Goal: Check status: Check status

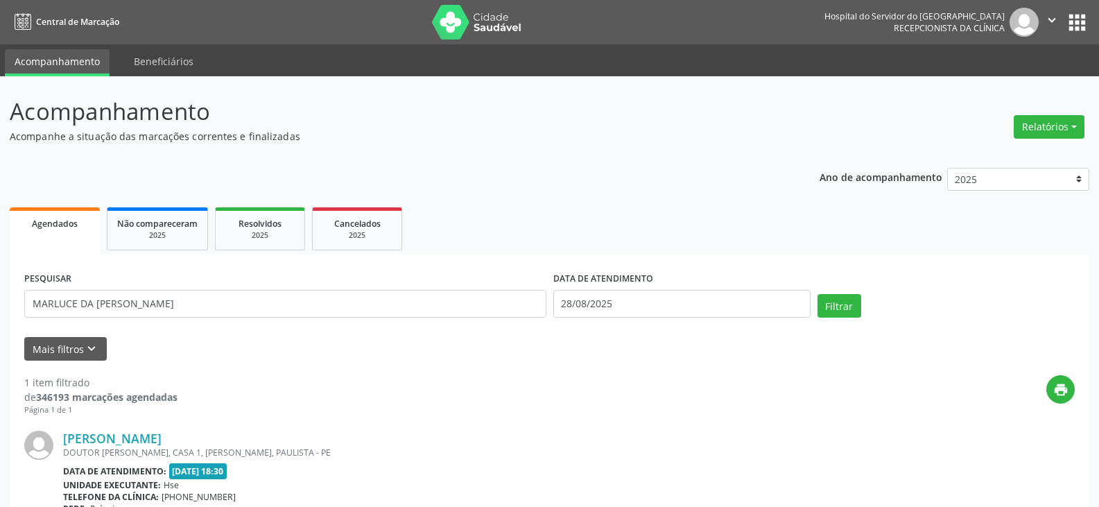
type input "MARLUCE DA [PERSON_NAME]"
click at [818, 294] on button "Filtrar" at bounding box center [840, 306] width 44 height 24
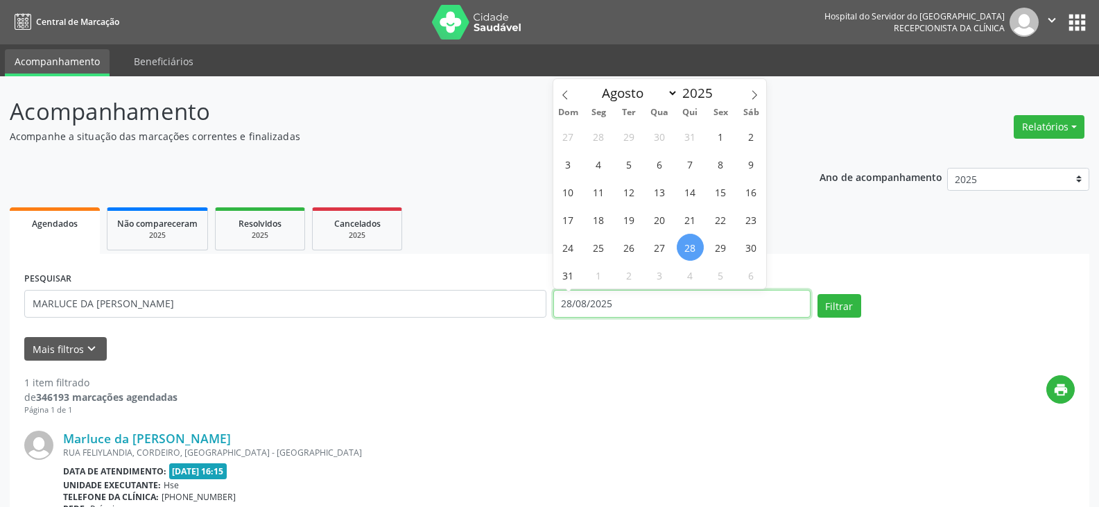
click at [616, 300] on input "28/08/2025" at bounding box center [681, 304] width 257 height 28
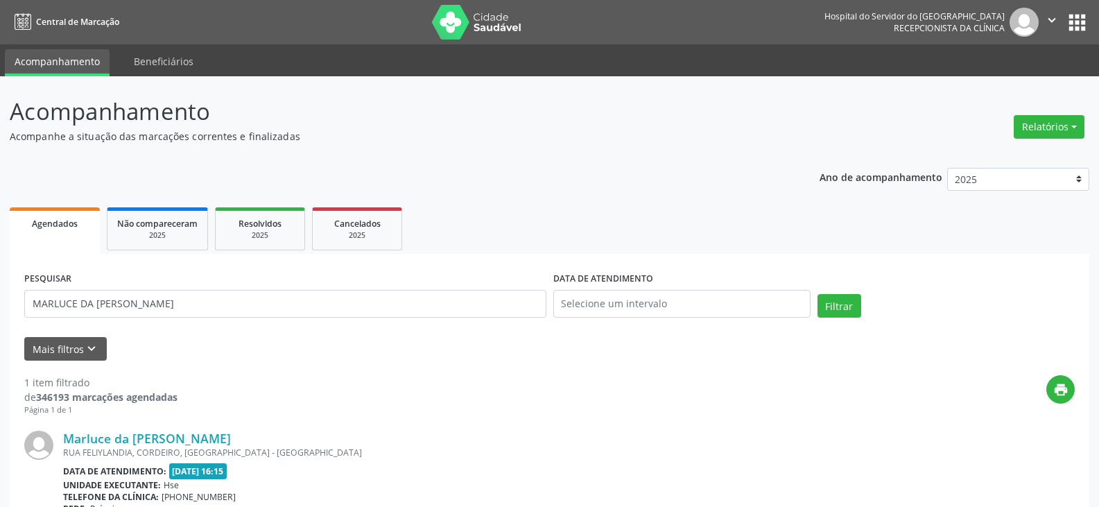
click at [148, 447] on div "RUA FELIYLANDIA, CORDEIRO, [GEOGRAPHIC_DATA] - [GEOGRAPHIC_DATA]" at bounding box center [465, 453] width 804 height 12
click at [151, 442] on link "Marluce da [PERSON_NAME]" at bounding box center [147, 438] width 168 height 15
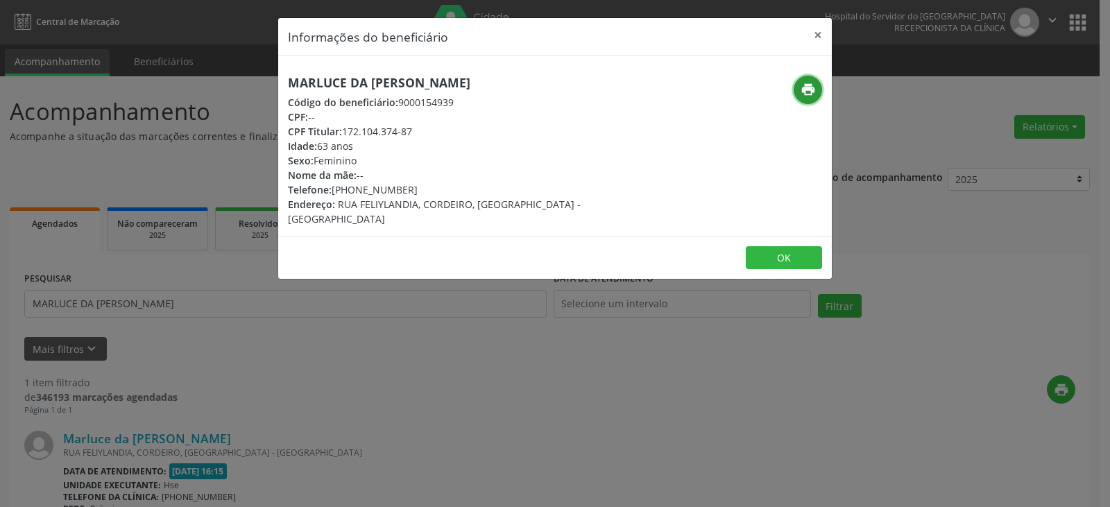
click at [807, 90] on icon "print" at bounding box center [807, 89] width 15 height 15
drag, startPoint x: 354, startPoint y: 187, endPoint x: 420, endPoint y: 187, distance: 65.2
click at [420, 187] on div "Telefone: [PHONE_NUMBER]" at bounding box center [463, 189] width 350 height 15
copy div "99763-1015"
click at [815, 35] on button "×" at bounding box center [818, 35] width 28 height 34
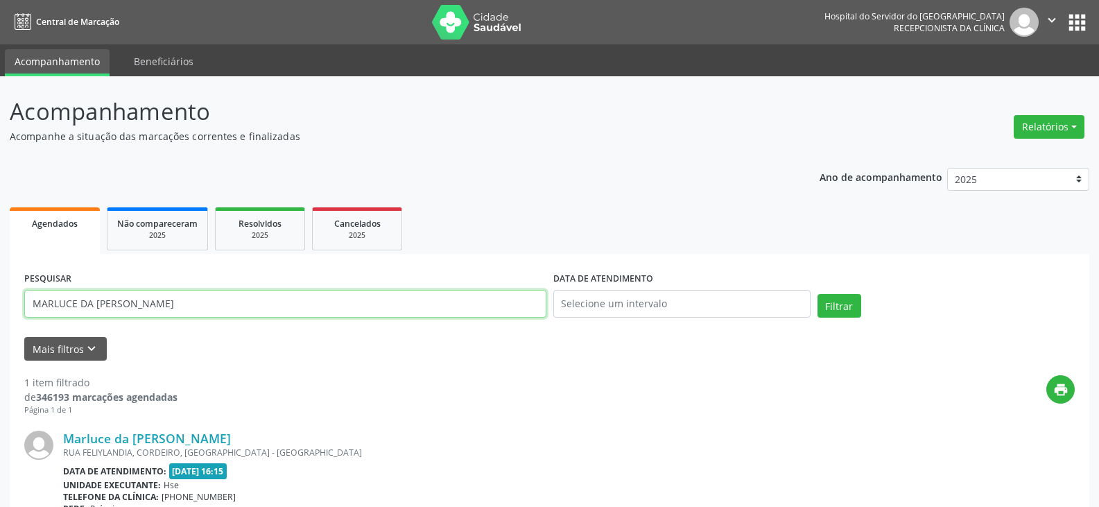
drag, startPoint x: 349, startPoint y: 294, endPoint x: 0, endPoint y: 282, distance: 349.1
click at [0, 282] on div "Acompanhamento Acompanhe a situação das marcações correntes e finalizadas Relat…" at bounding box center [549, 364] width 1099 height 576
type input "J"
click at [248, 304] on input "text" at bounding box center [285, 304] width 522 height 28
type input "[PERSON_NAME]"
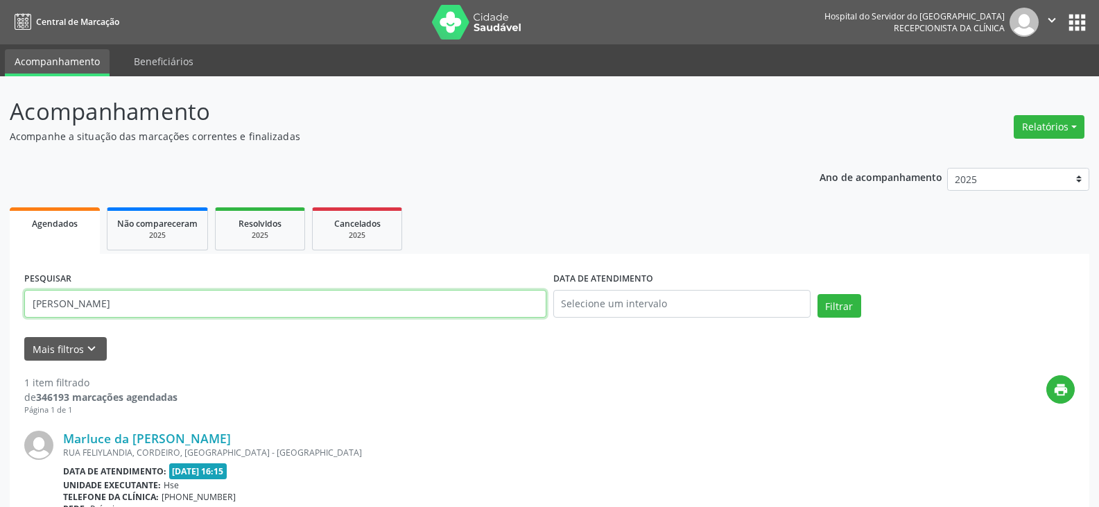
click at [818, 294] on button "Filtrar" at bounding box center [840, 306] width 44 height 24
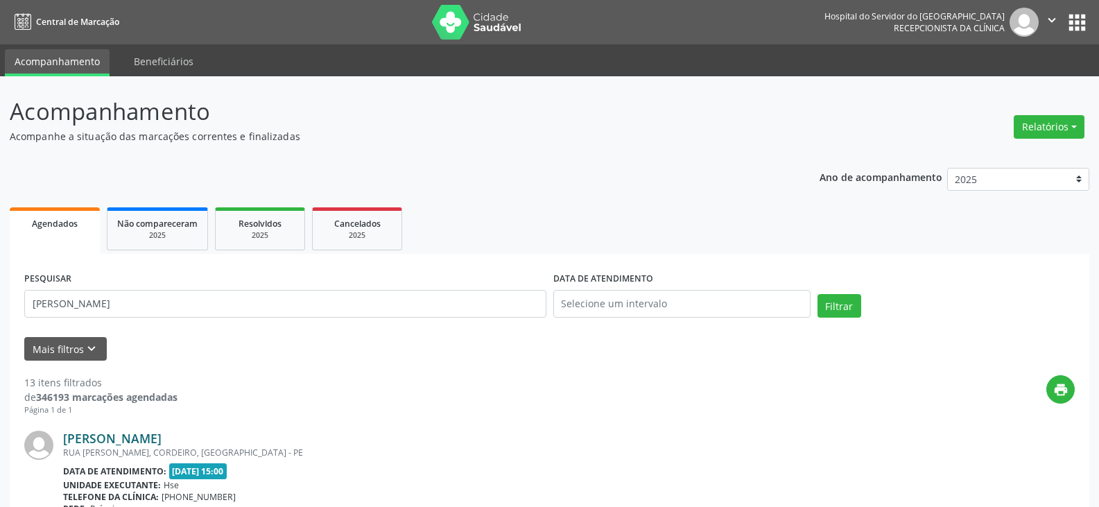
click at [162, 439] on link "[PERSON_NAME]" at bounding box center [112, 438] width 98 height 15
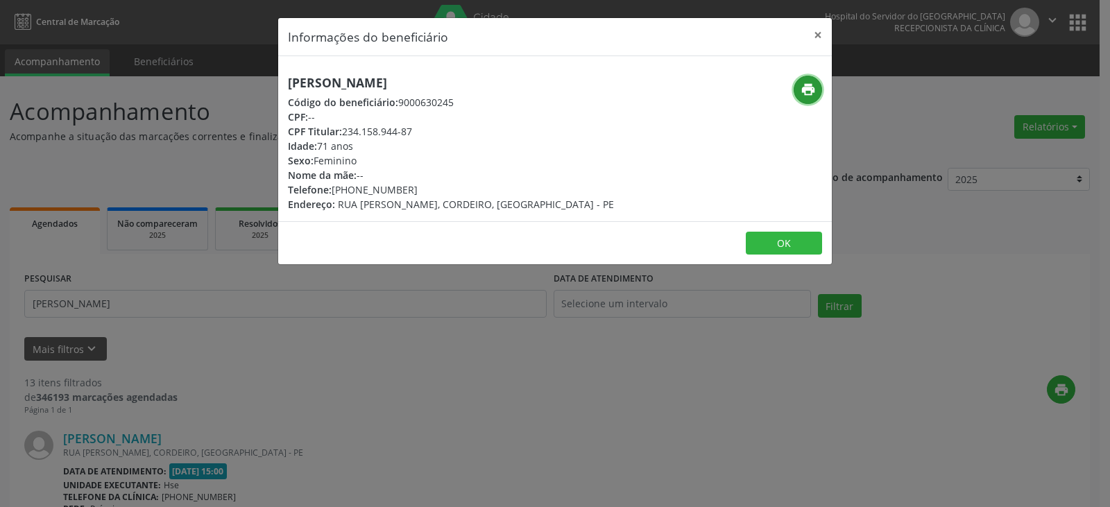
click at [812, 89] on icon "print" at bounding box center [807, 89] width 15 height 15
